Goal: Information Seeking & Learning: Learn about a topic

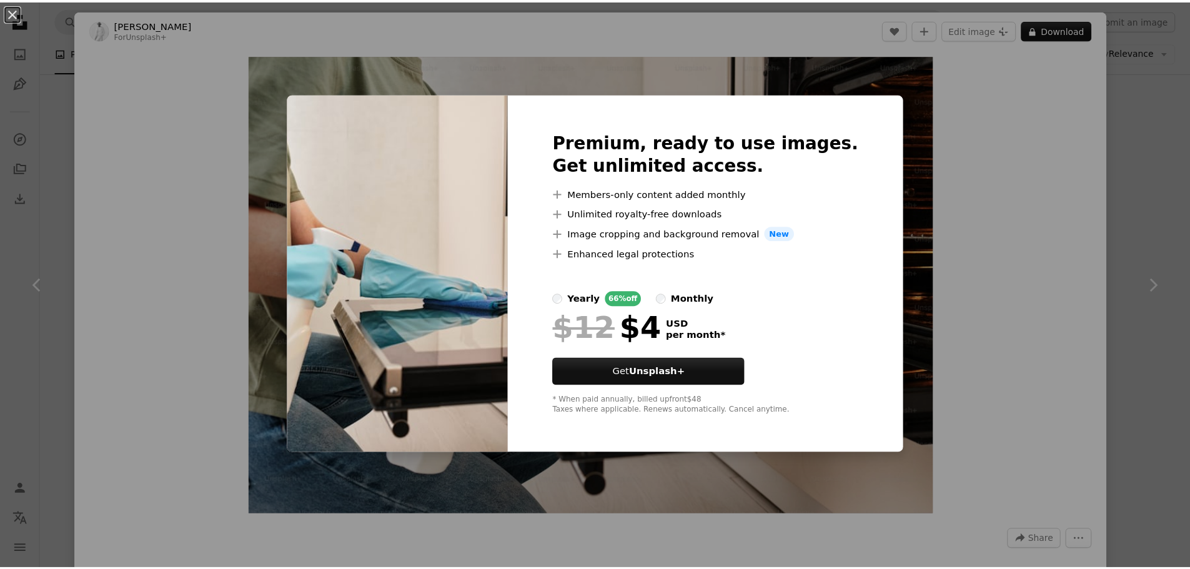
scroll to position [1615, 0]
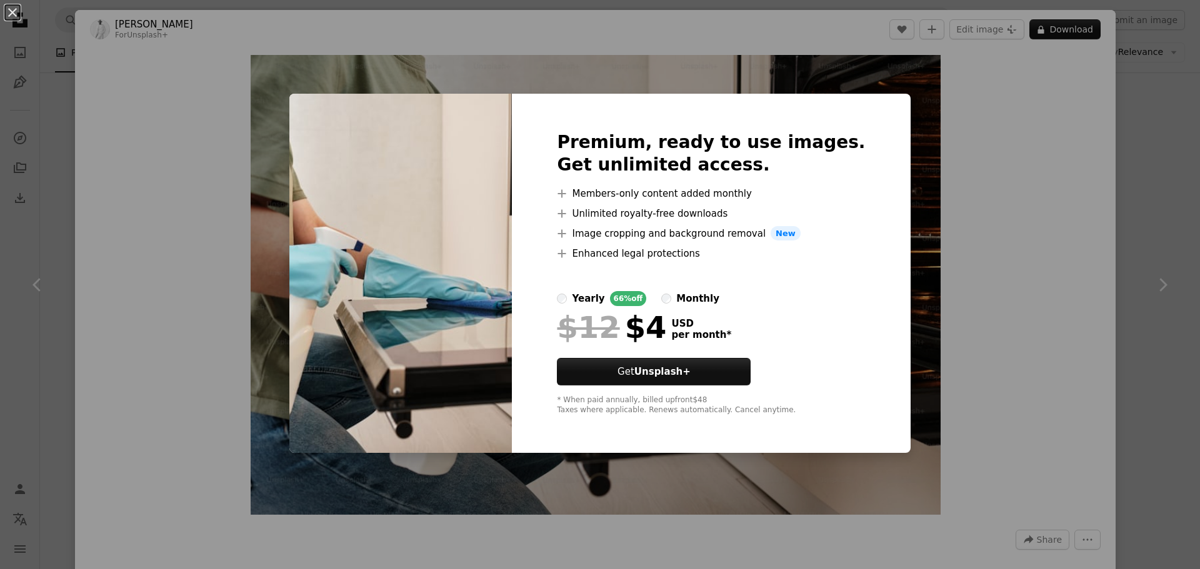
click at [38, 207] on div "An X shape Premium, ready to use images. Get unlimited access. A plus sign Memb…" at bounding box center [600, 284] width 1200 height 569
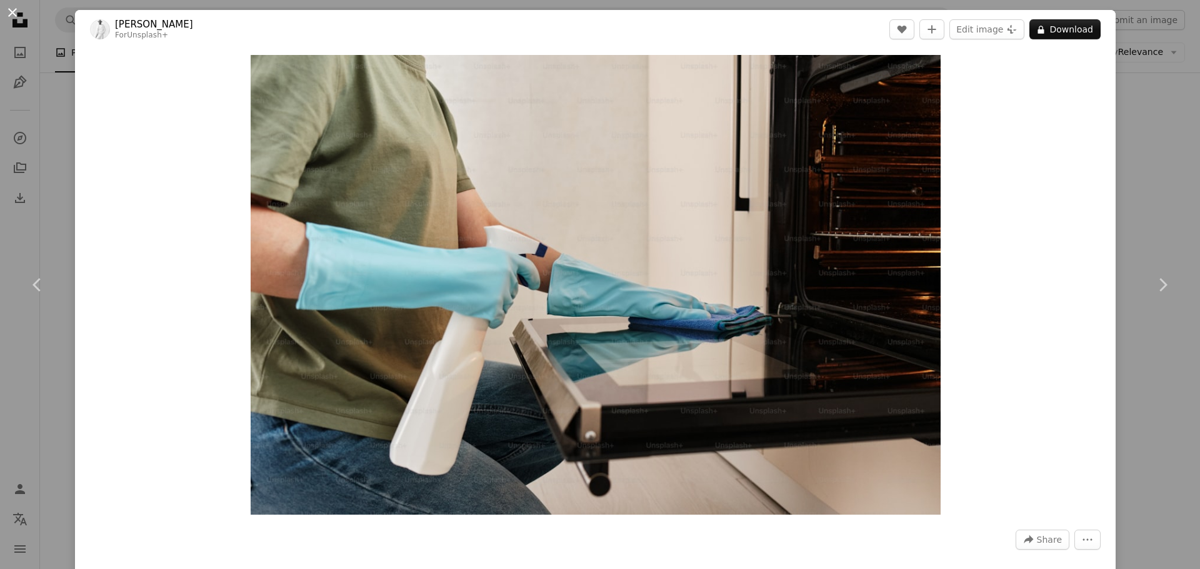
click at [12, 11] on button "An X shape" at bounding box center [12, 12] width 15 height 15
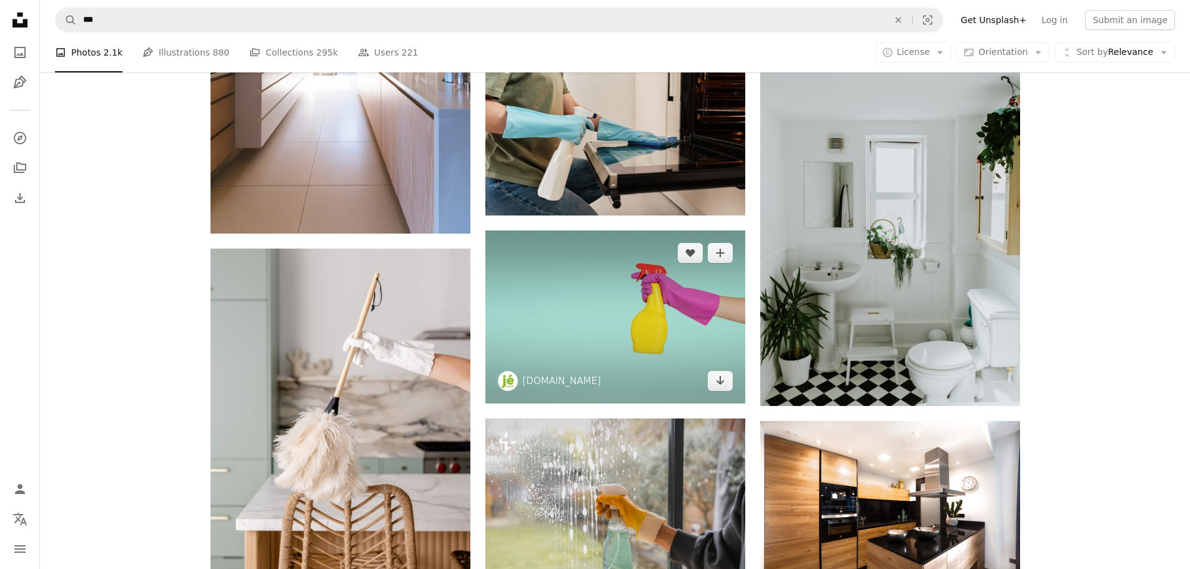
scroll to position [1663, 0]
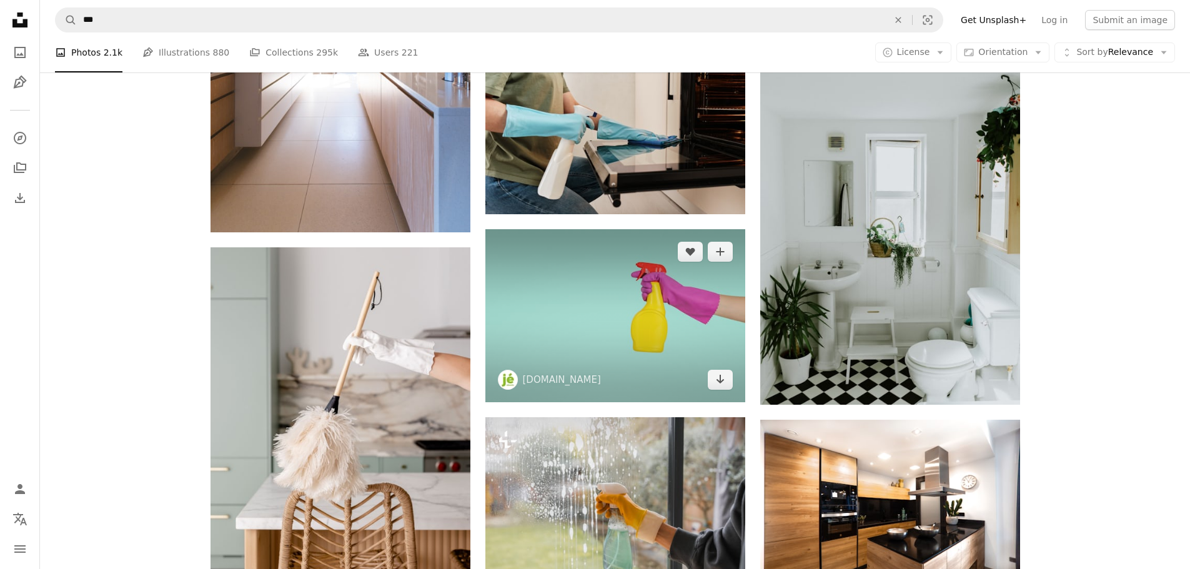
click at [648, 332] on img at bounding box center [615, 315] width 260 height 173
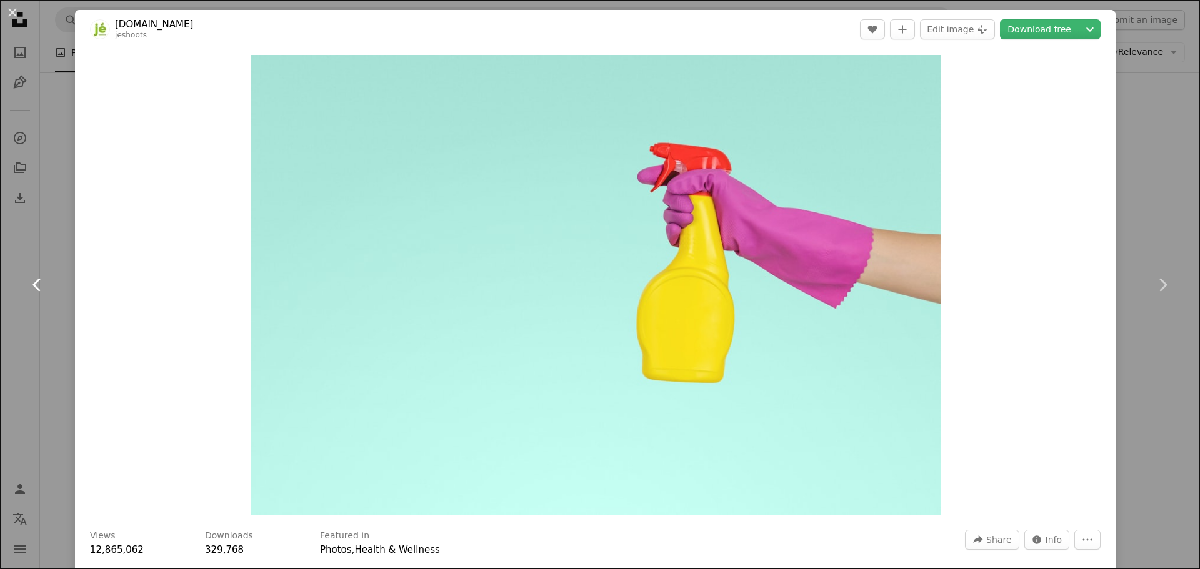
click at [22, 231] on link "Chevron left" at bounding box center [37, 285] width 75 height 120
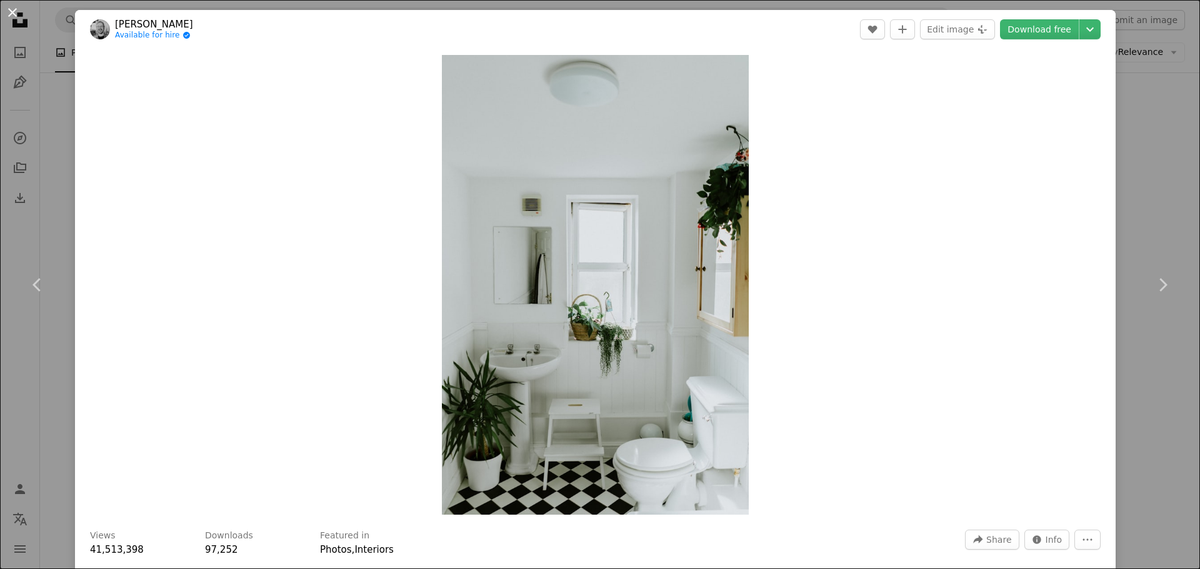
click at [12, 12] on button "An X shape" at bounding box center [12, 12] width 15 height 15
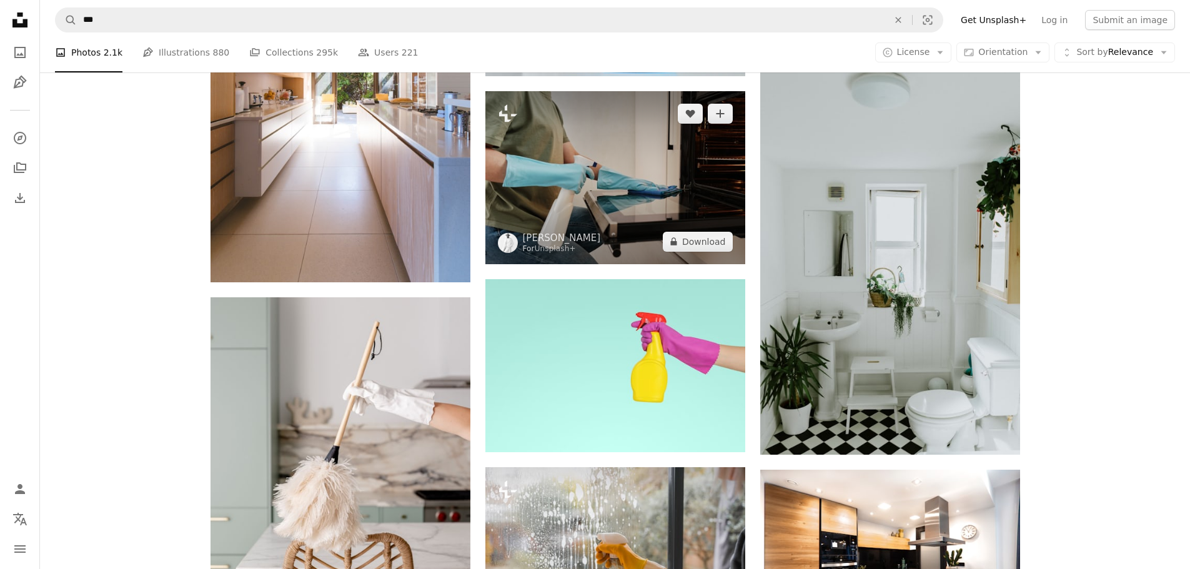
scroll to position [1611, 0]
